Goal: Download file/media

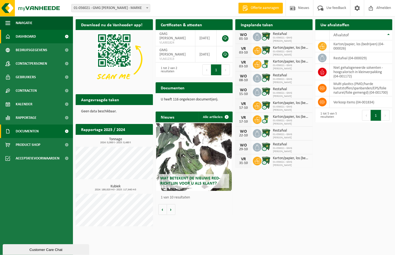
click at [25, 132] on span "Documenten" at bounding box center [27, 131] width 23 height 14
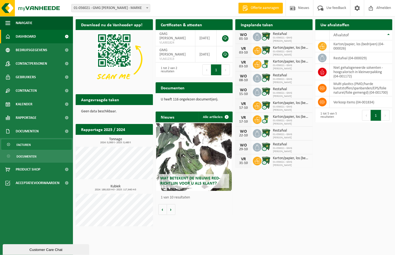
click at [28, 143] on span "Facturen" at bounding box center [23, 144] width 14 height 10
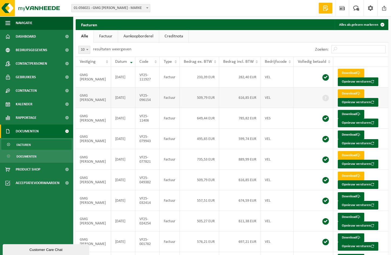
click at [345, 92] on link "Download" at bounding box center [351, 93] width 26 height 9
click at [351, 114] on link "Download" at bounding box center [351, 114] width 26 height 9
click at [348, 134] on link "Download" at bounding box center [351, 134] width 26 height 9
